Goal: Navigation & Orientation: Understand site structure

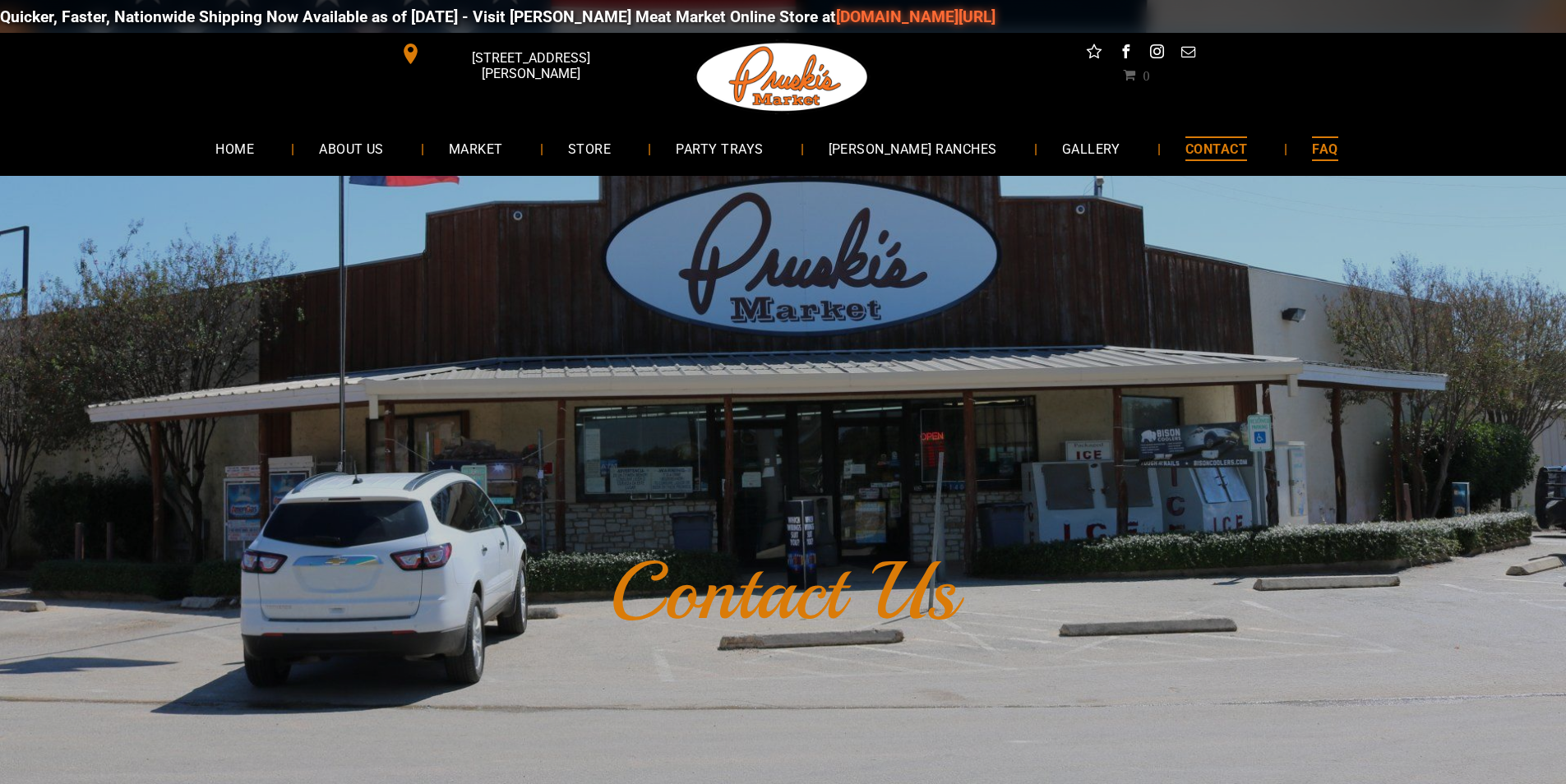
click at [1287, 137] on link "FAQ" at bounding box center [1324, 148] width 75 height 43
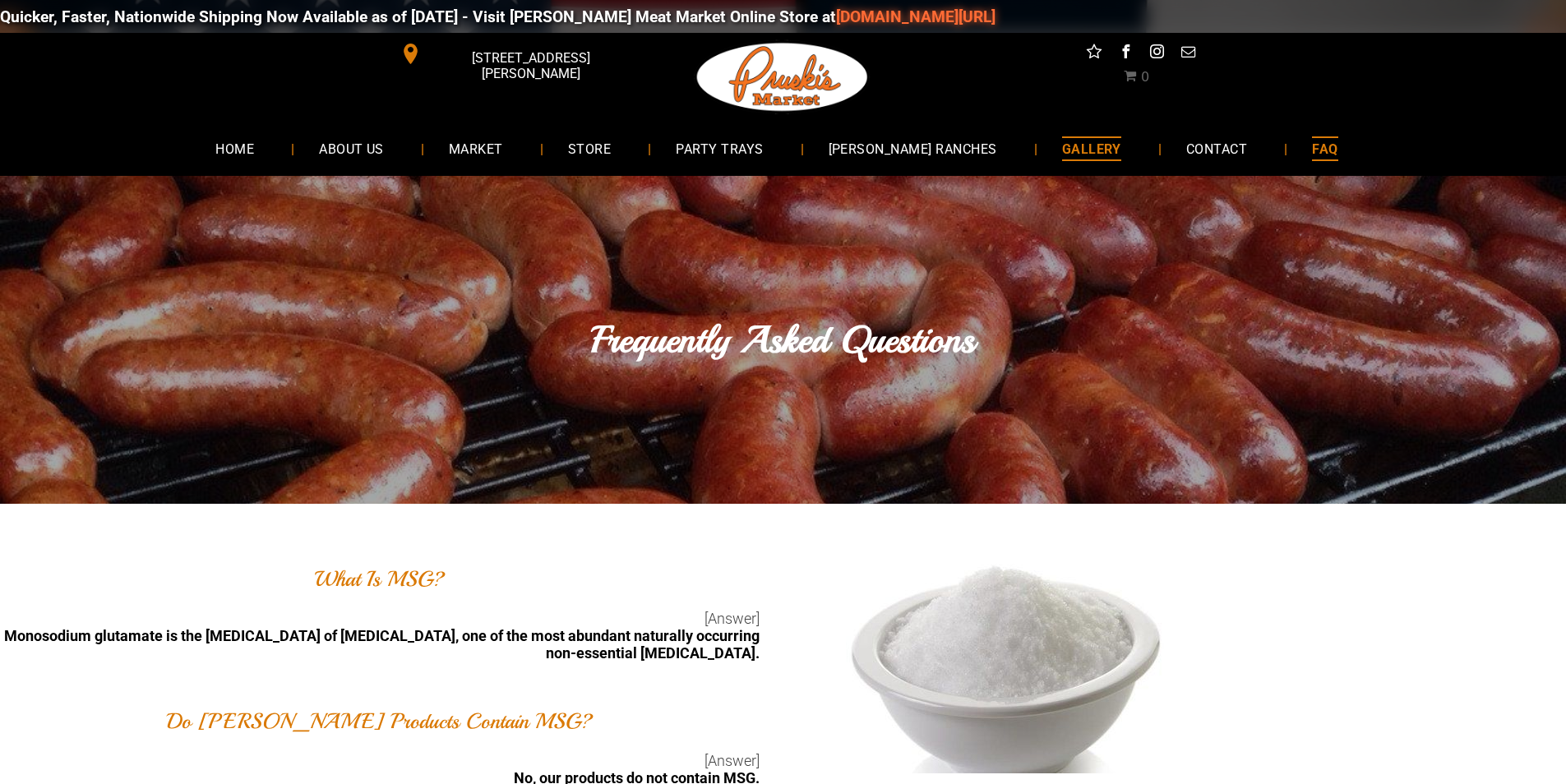
click at [1062, 141] on span "GALLERY" at bounding box center [1092, 148] width 60 height 23
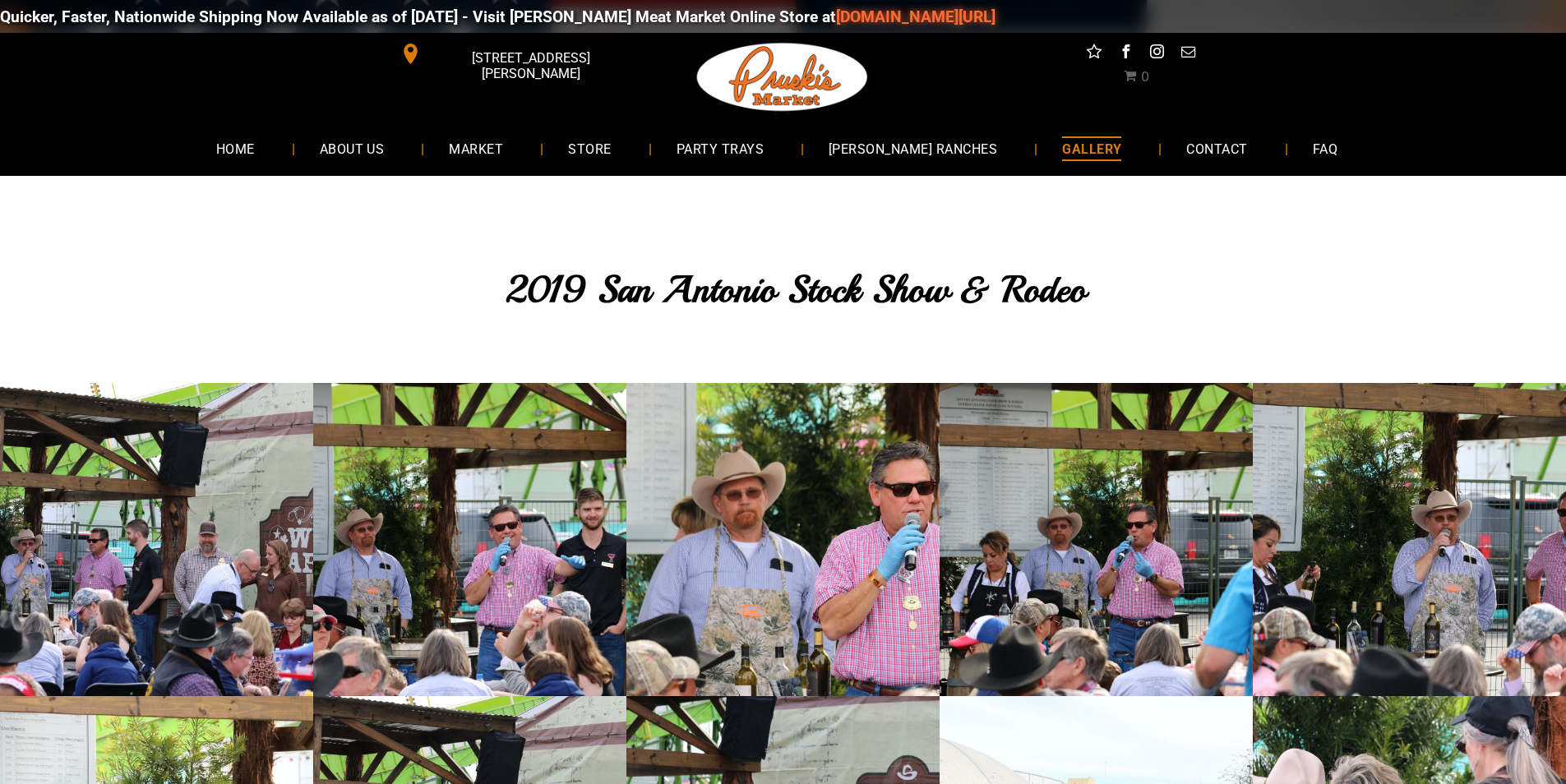
click at [60, 18] on div "Quicker, Faster, Nationwide Shipping Now Available as of 8-19-2025 - Visit Prus…" at bounding box center [783, 16] width 1566 height 50
click at [237, 147] on link "HOME" at bounding box center [235, 148] width 88 height 43
